Goal: Check status

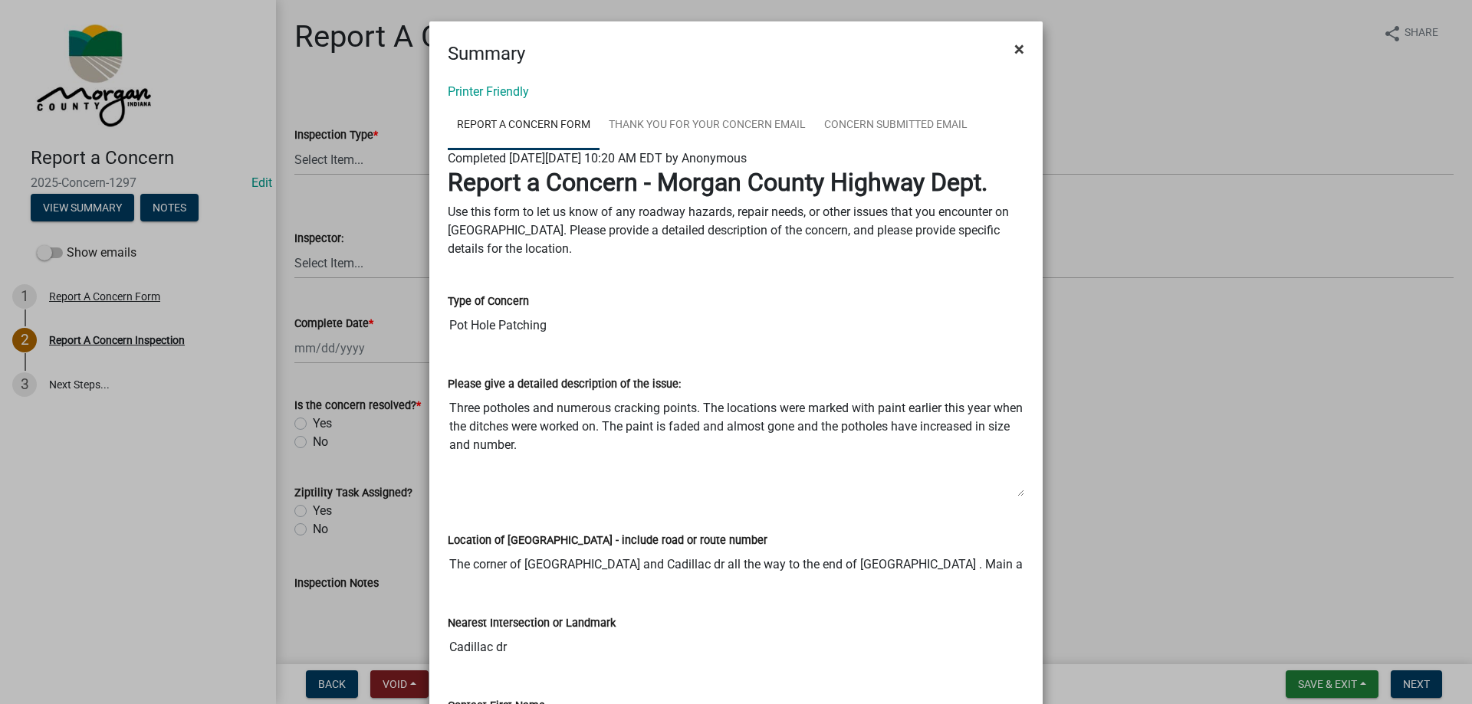
drag, startPoint x: 1013, startPoint y: 48, endPoint x: 1071, endPoint y: 21, distance: 63.1
click at [1014, 48] on span "×" at bounding box center [1019, 48] width 10 height 21
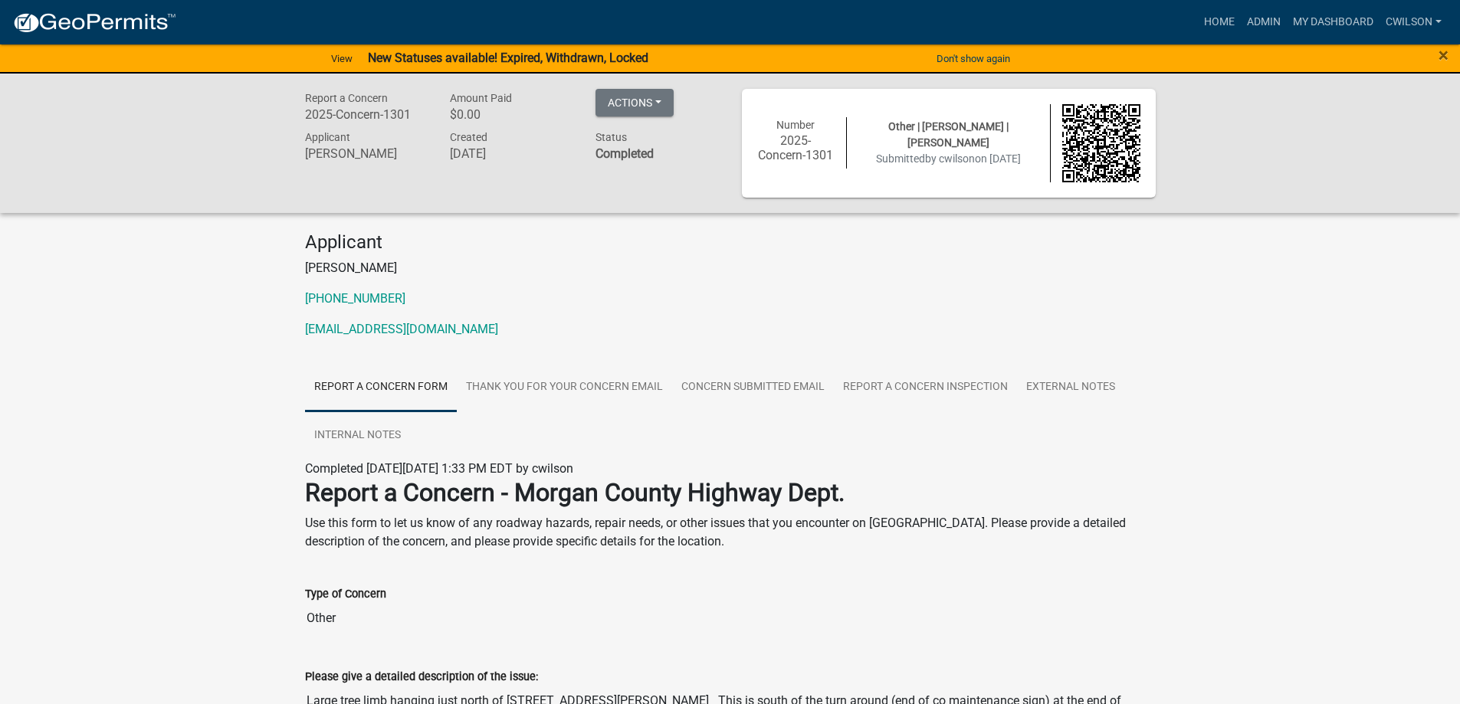
scroll to position [230, 0]
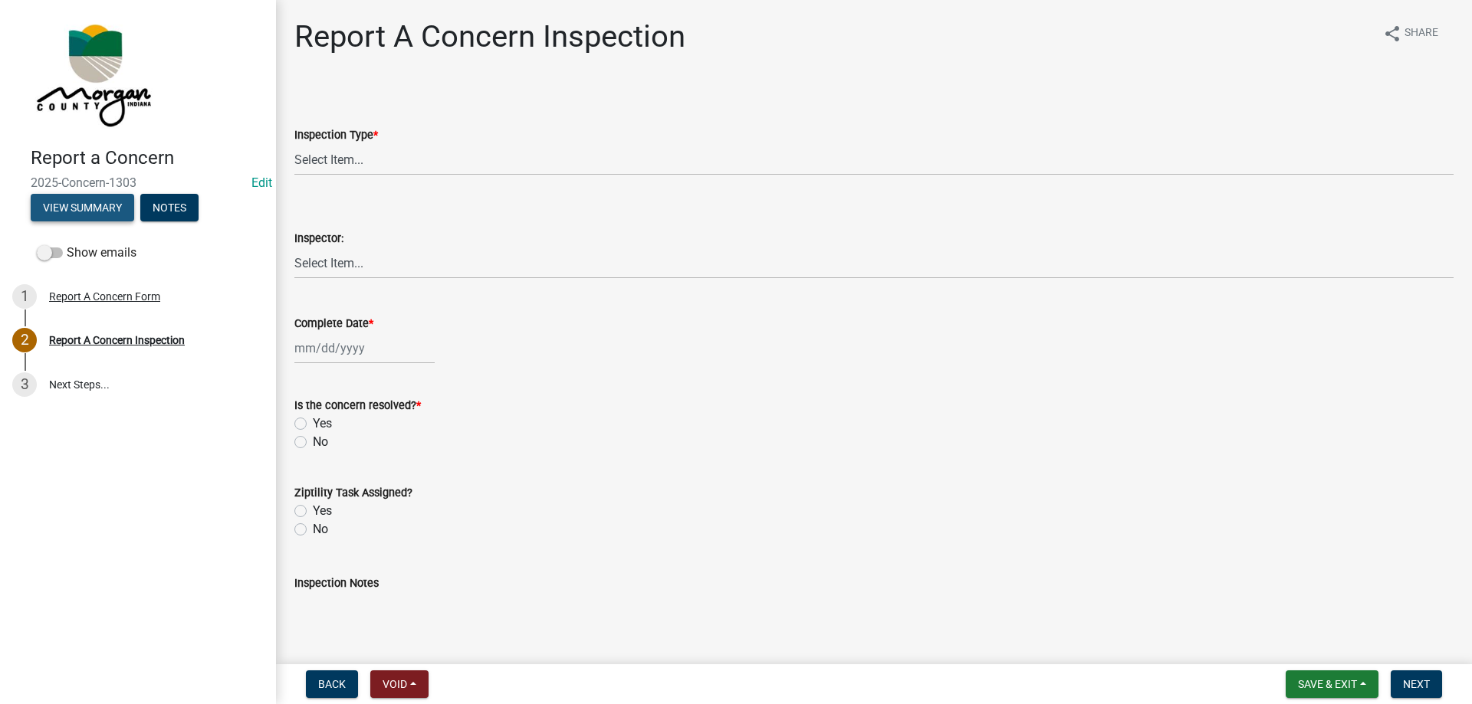
click at [83, 219] on button "View Summary" at bounding box center [82, 208] width 103 height 28
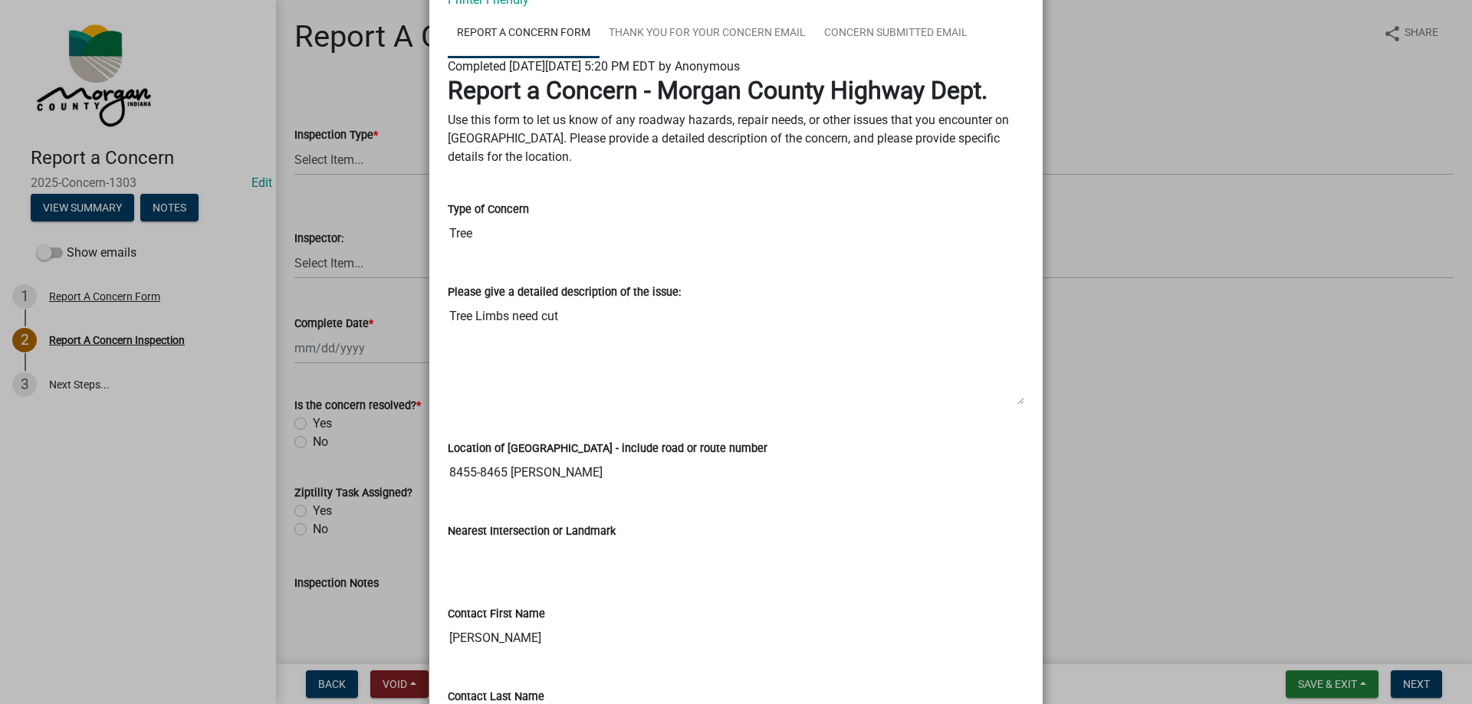
scroll to position [77, 0]
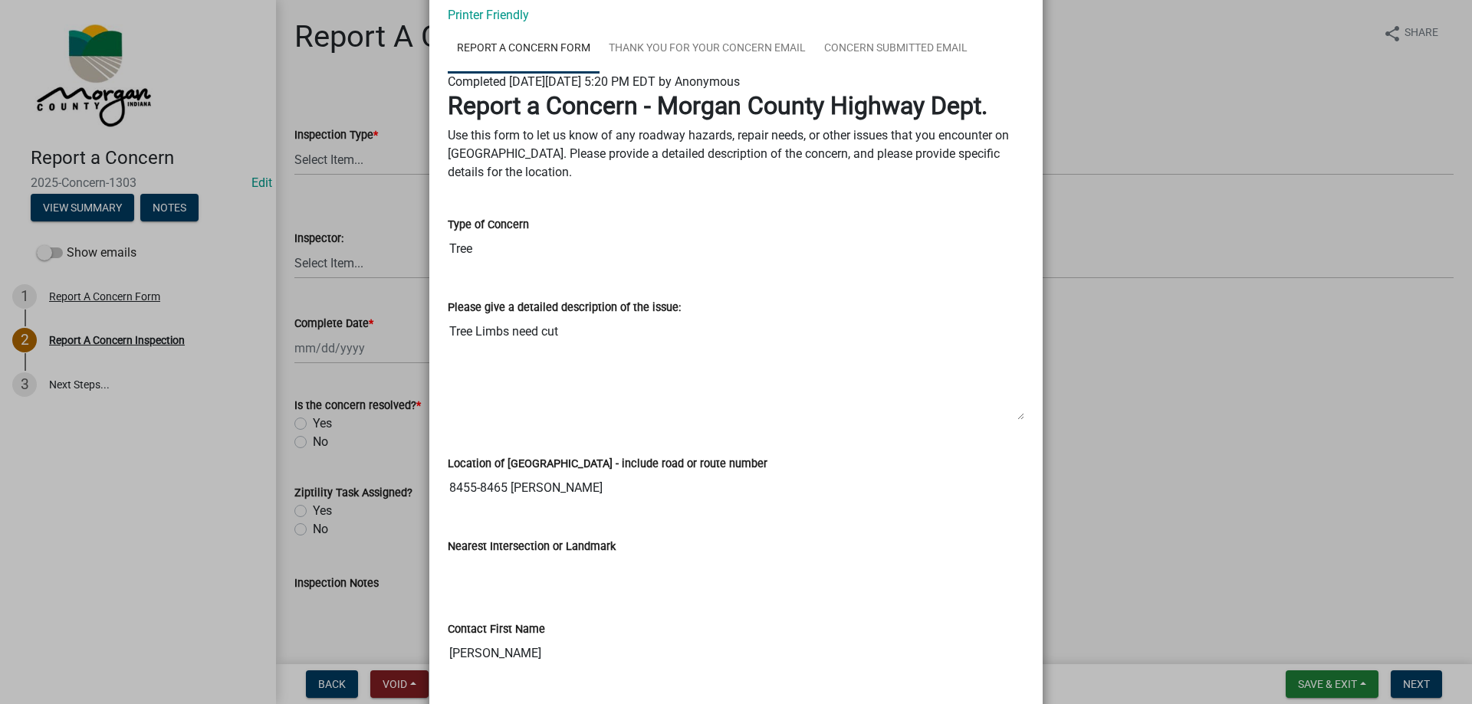
drag, startPoint x: 504, startPoint y: 490, endPoint x: 730, endPoint y: 489, distance: 226.9
click at [730, 489] on input "8455-8465 Goldie Ln" at bounding box center [736, 488] width 576 height 31
drag, startPoint x: 471, startPoint y: 482, endPoint x: 581, endPoint y: 486, distance: 110.4
click at [581, 486] on input "8455-8465 Goldie Ln" at bounding box center [736, 488] width 576 height 31
click at [473, 487] on input "8455-8465 Goldie Ln" at bounding box center [736, 488] width 576 height 31
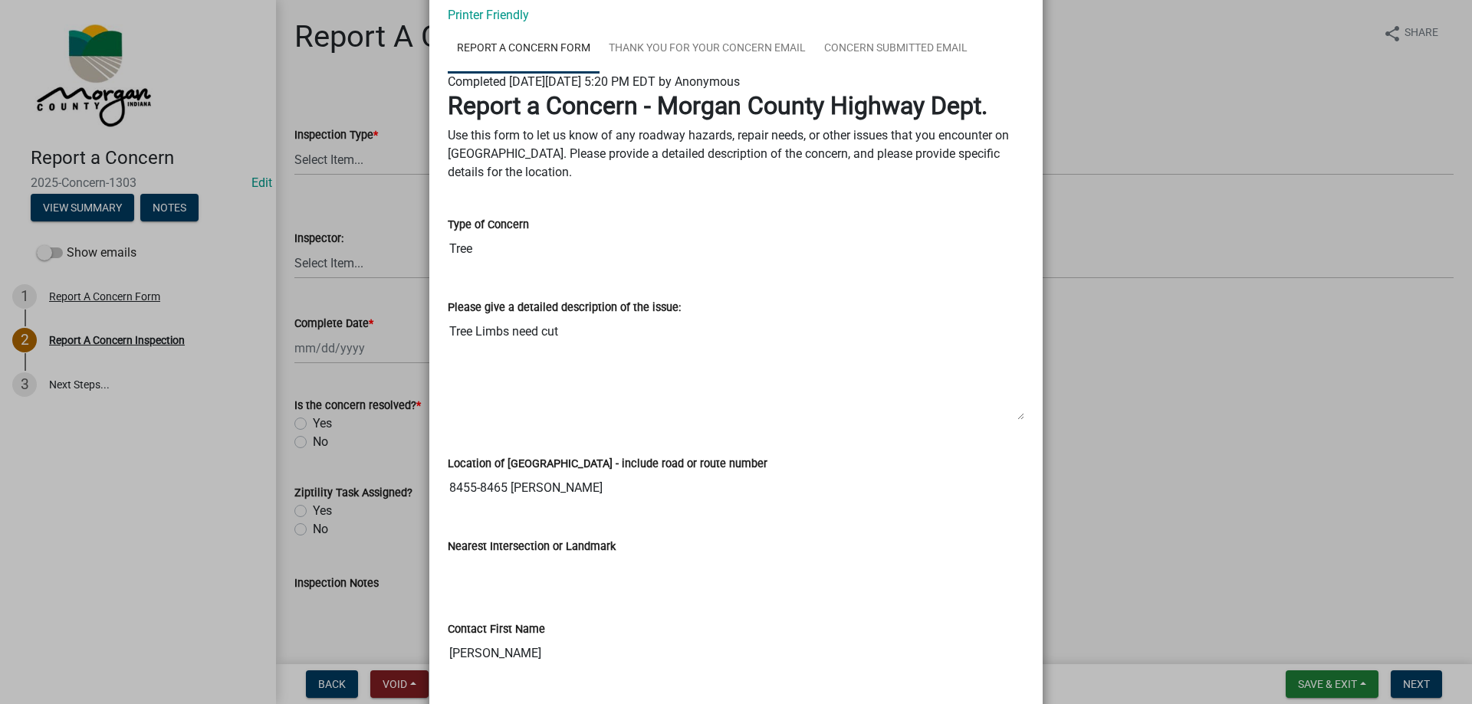
drag, startPoint x: 474, startPoint y: 486, endPoint x: 559, endPoint y: 479, distance: 84.6
click at [559, 479] on input "8455-8465 Goldie Ln" at bounding box center [736, 488] width 576 height 31
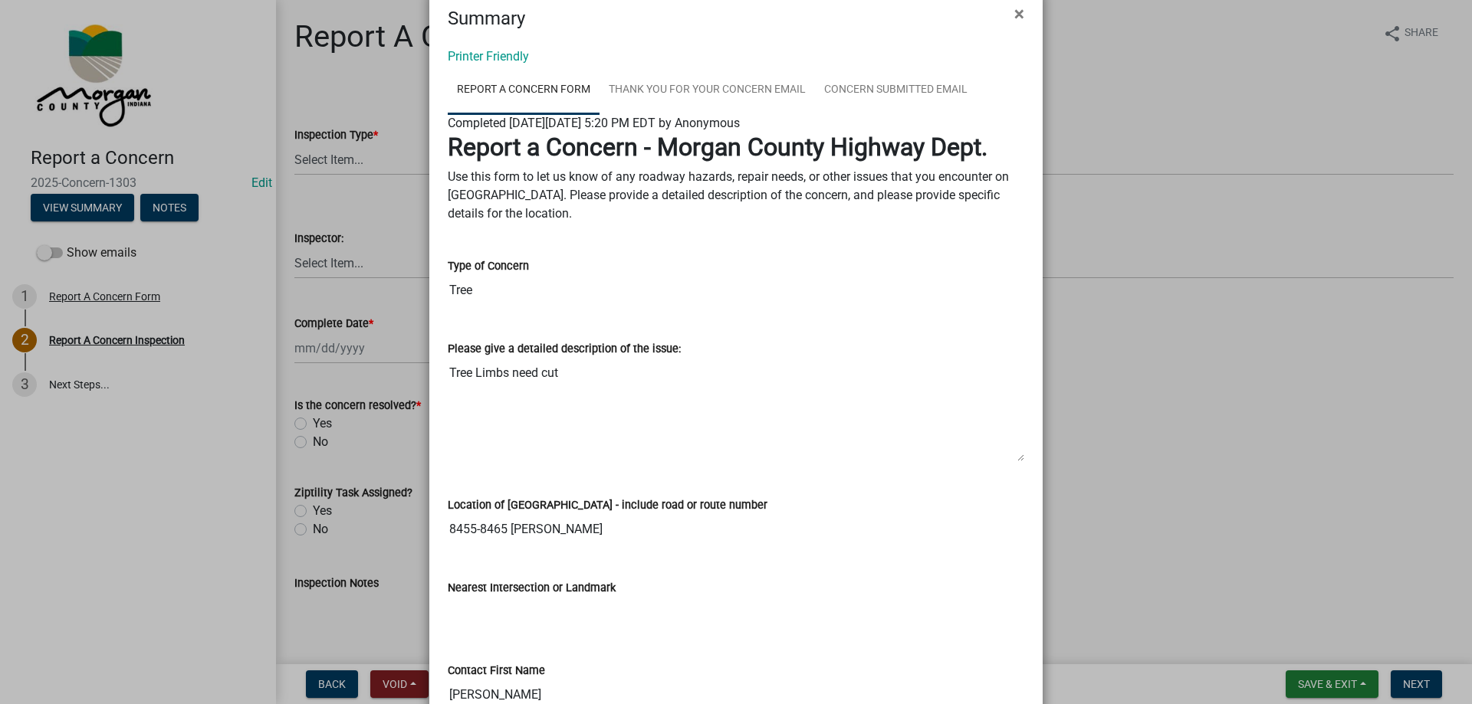
scroll to position [0, 0]
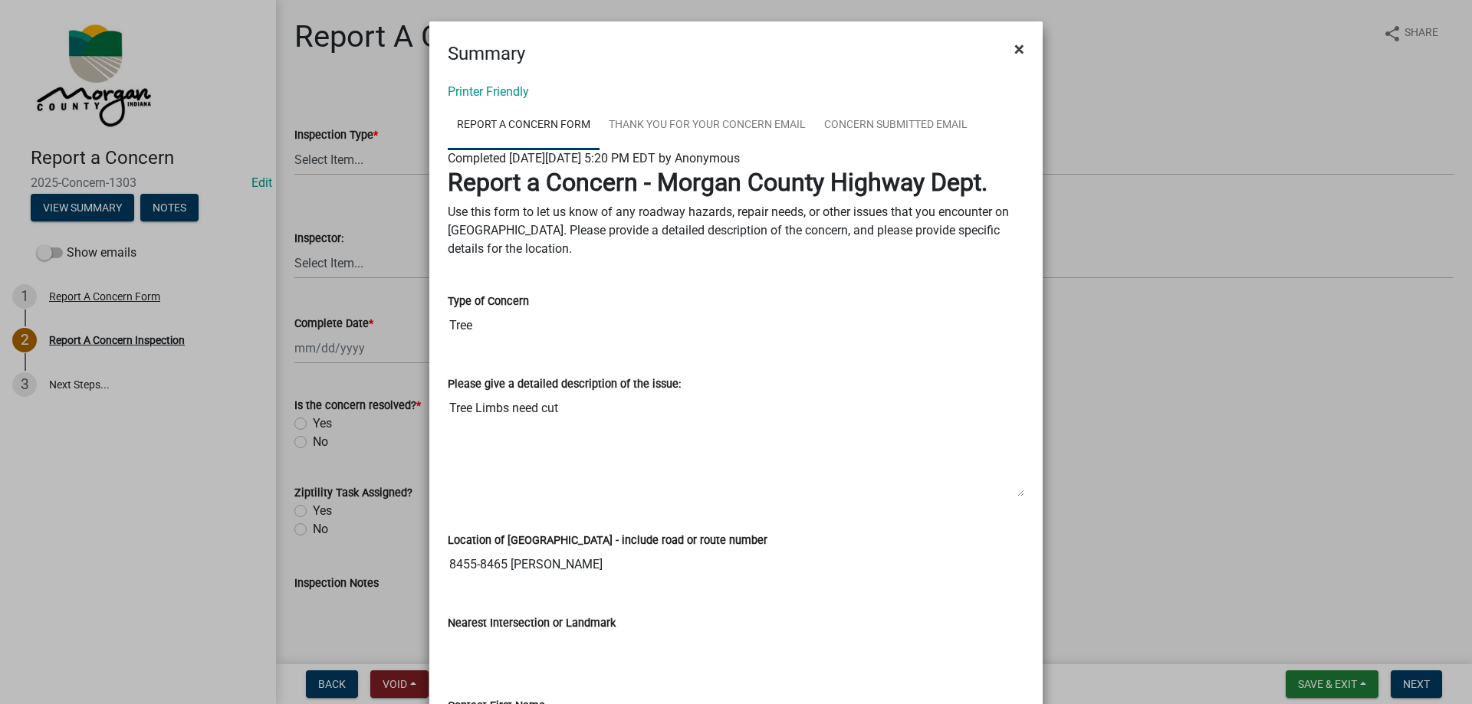
click at [1022, 54] on button "×" at bounding box center [1019, 49] width 34 height 43
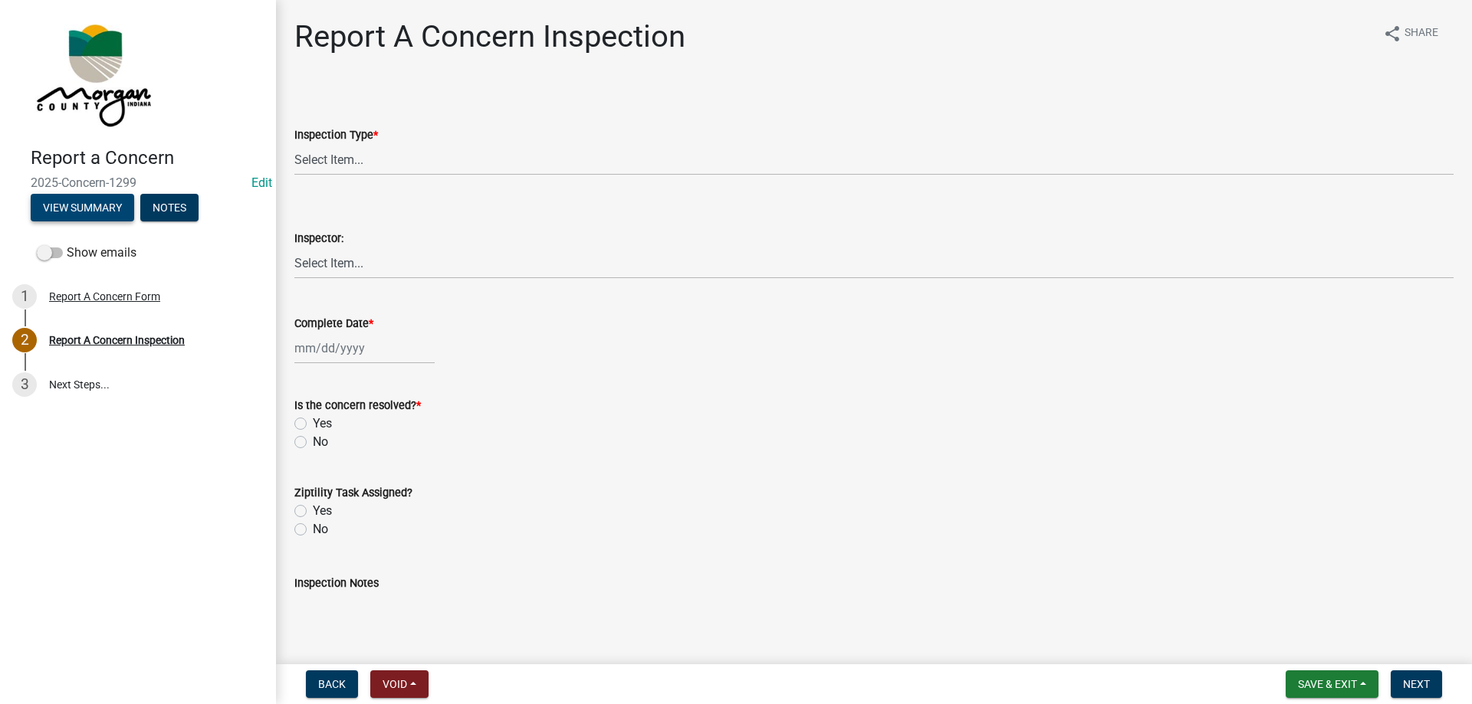
click at [67, 202] on button "View Summary" at bounding box center [82, 208] width 103 height 28
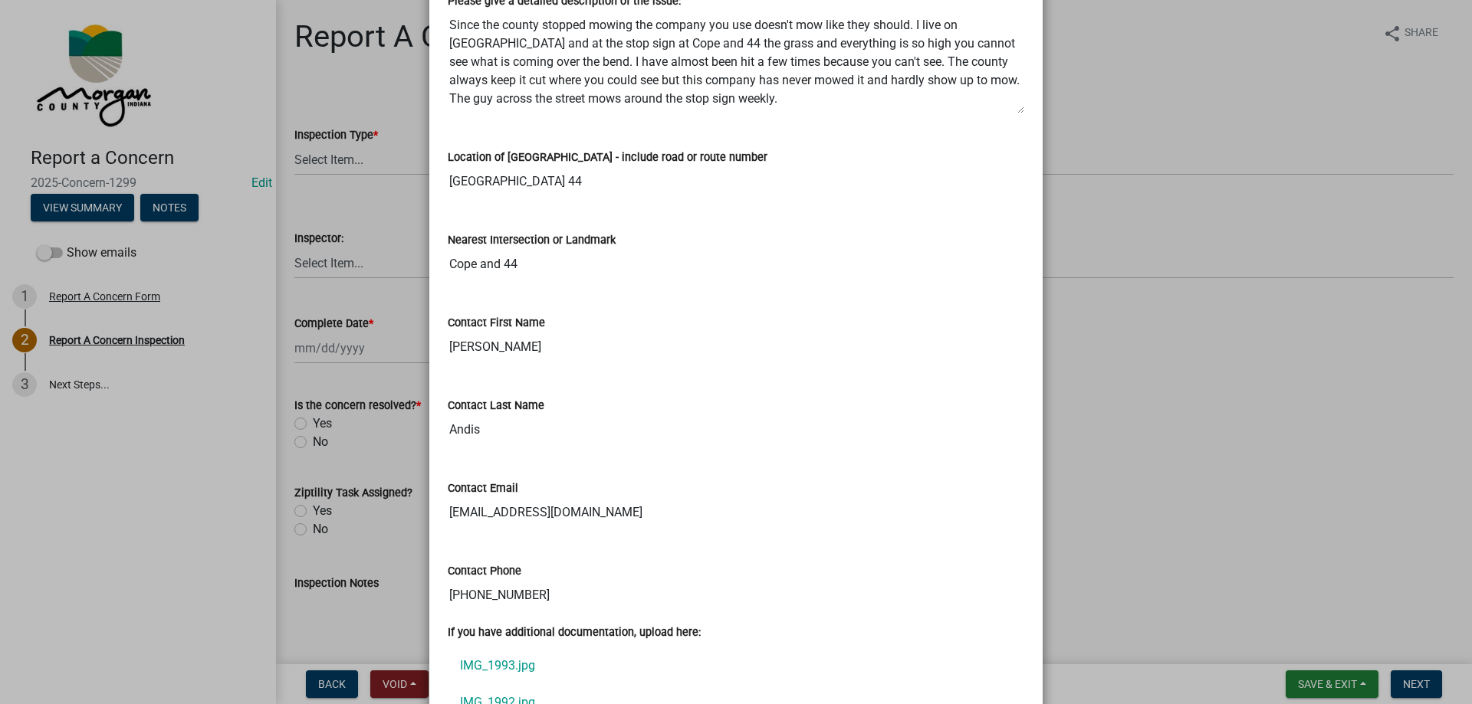
scroll to position [601, 0]
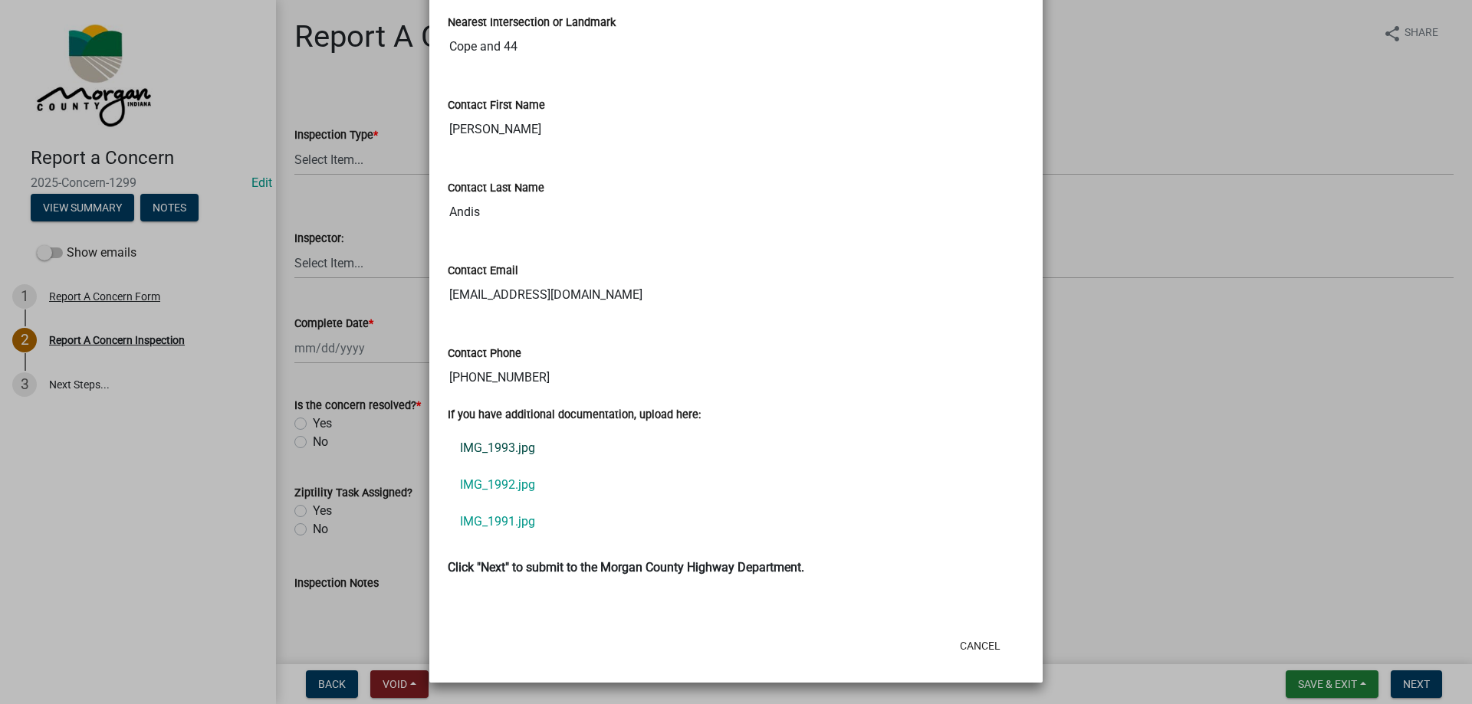
click at [467, 451] on link "IMG_1993.jpg" at bounding box center [736, 448] width 576 height 37
click at [506, 480] on link "IMG_1992.jpg" at bounding box center [736, 485] width 576 height 37
click at [515, 526] on link "IMG_1991.jpg" at bounding box center [736, 522] width 576 height 37
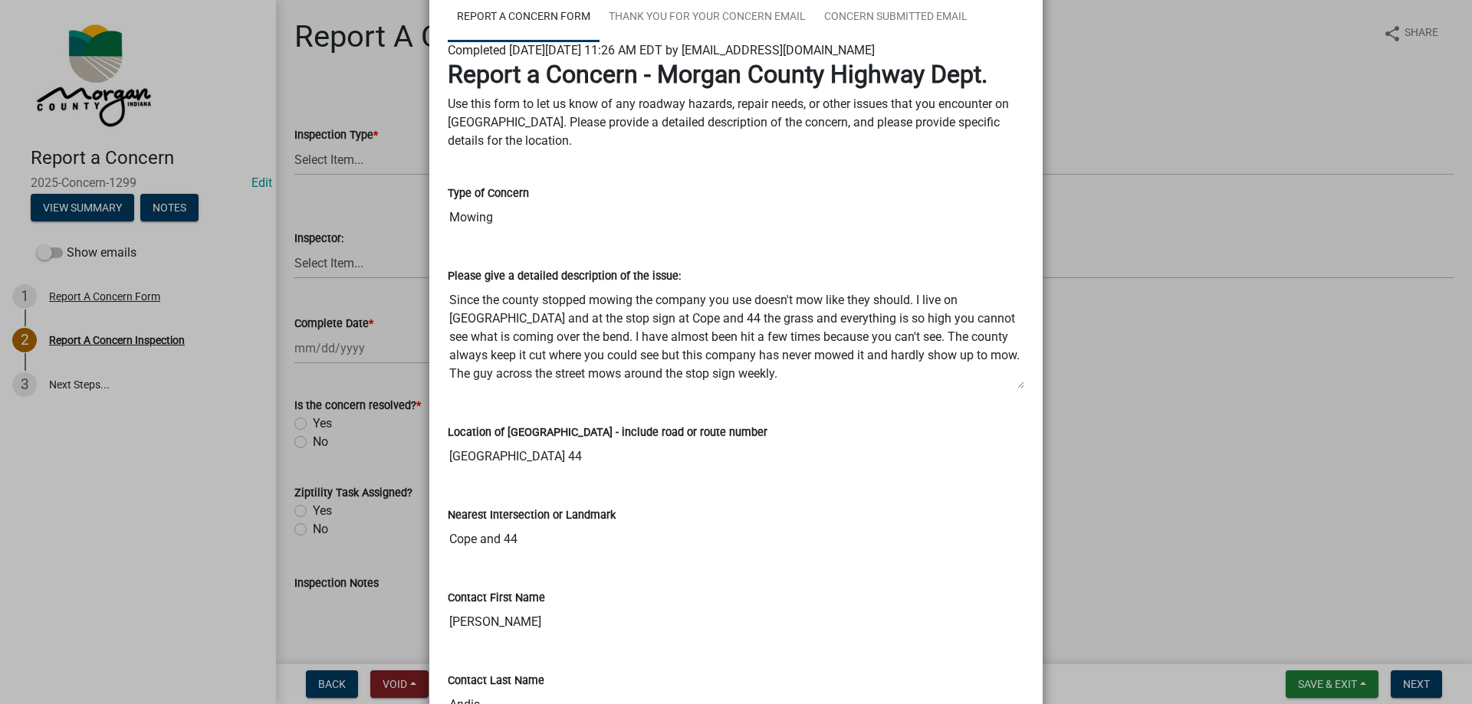
scroll to position [0, 0]
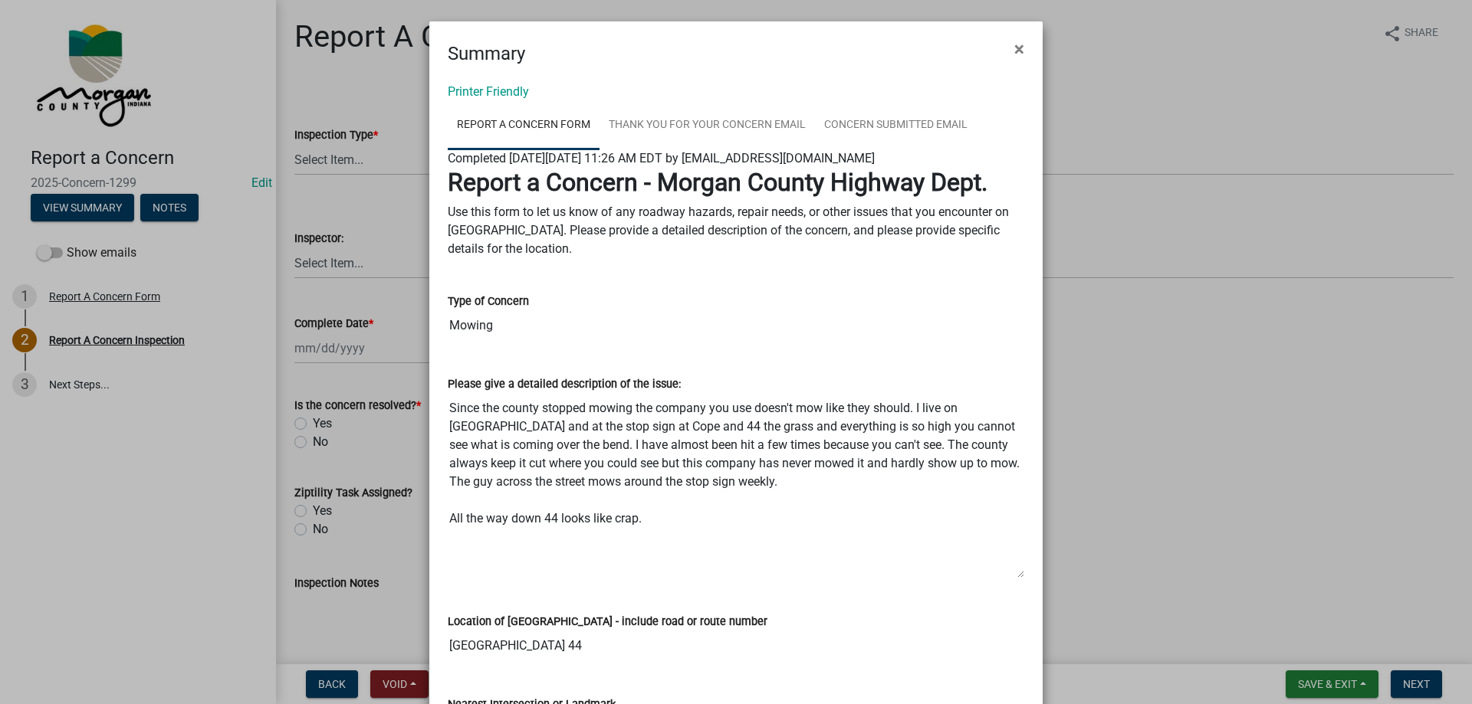
drag, startPoint x: 1016, startPoint y: 496, endPoint x: 1019, endPoint y: 577, distance: 81.3
click at [1019, 577] on div "Please give a detailed description of the issue: Since the county stopped mowin…" at bounding box center [735, 472] width 599 height 238
